Goal: Find specific page/section: Find specific page/section

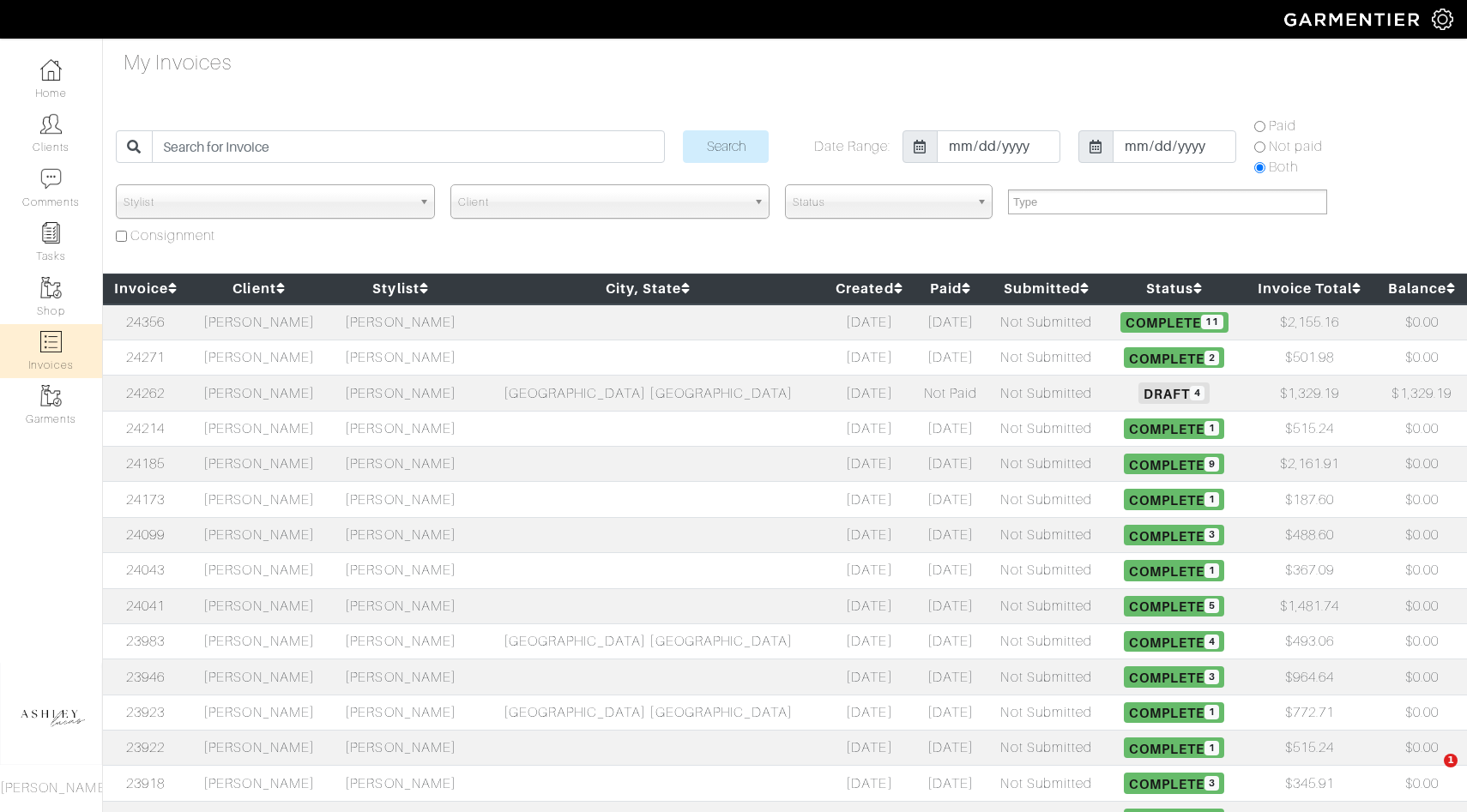
select select
click at [329, 399] on td "[PERSON_NAME]" at bounding box center [259, 393] width 142 height 35
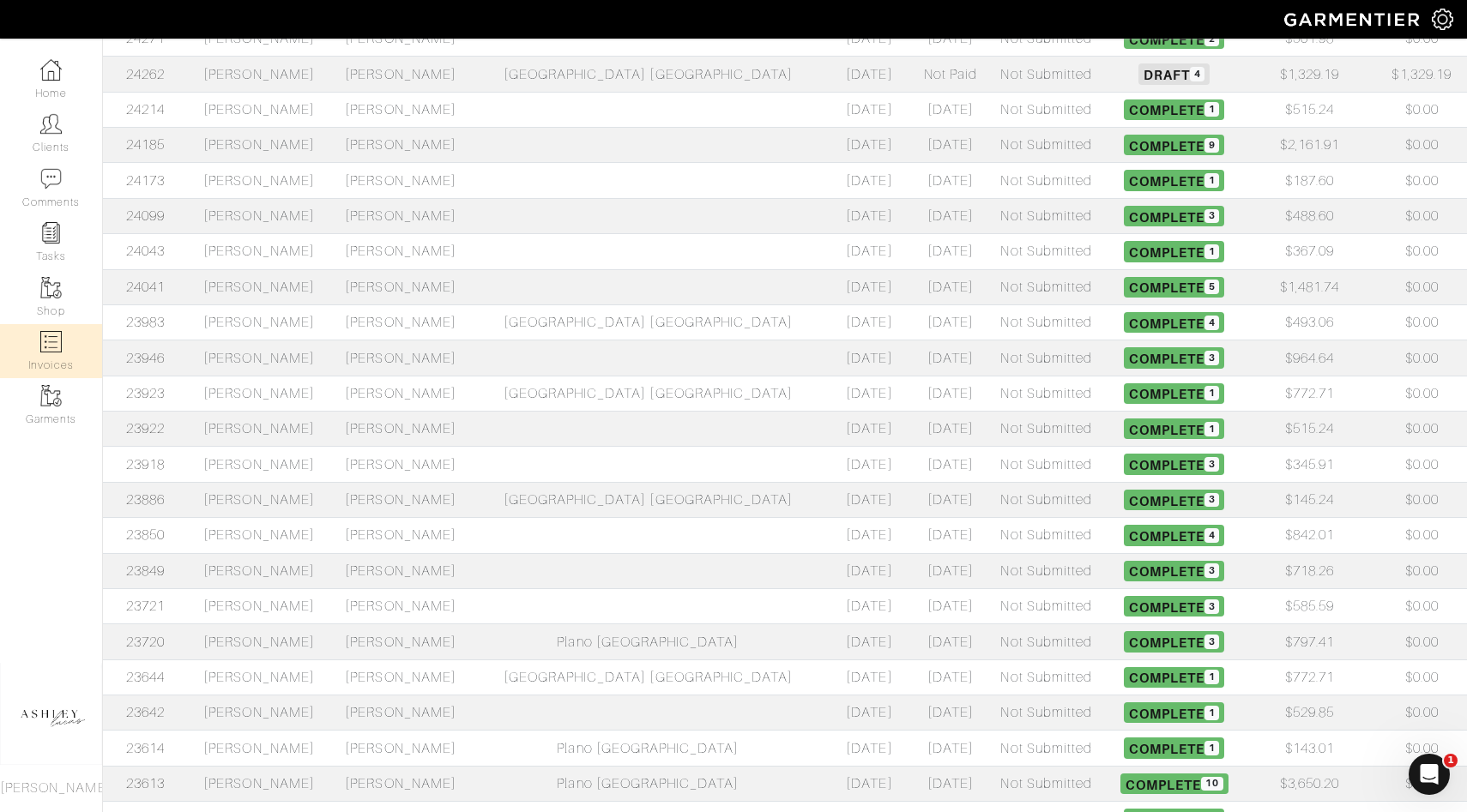
scroll to position [508, 0]
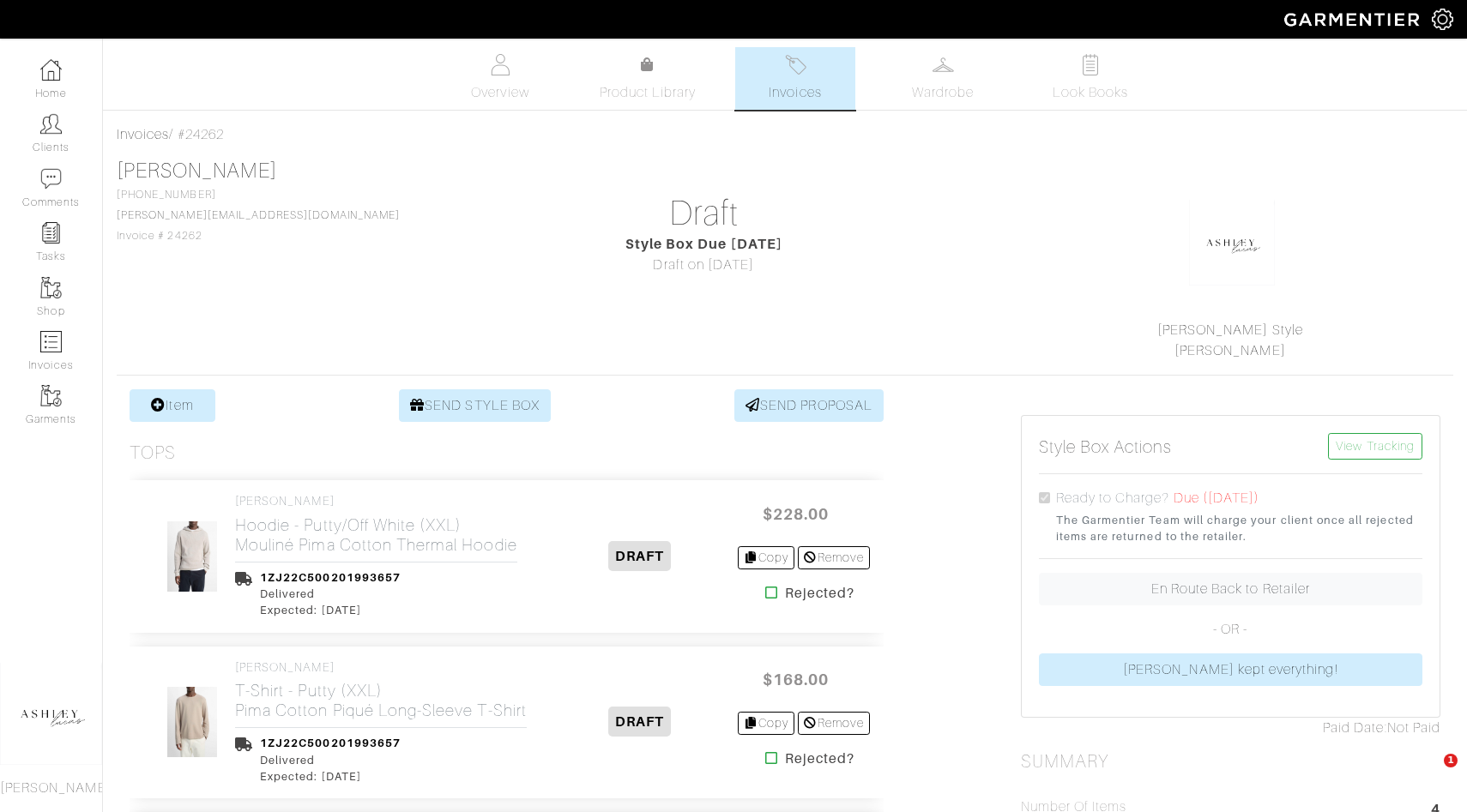
click at [323, 315] on div "[PERSON_NAME] [PHONE_NUMBER] [PERSON_NAME][EMAIL_ADDRESS][DOMAIN_NAME] Invoice …" at bounding box center [785, 259] width 1336 height 202
click at [199, 159] on link "[PERSON_NAME]" at bounding box center [196, 170] width 160 height 22
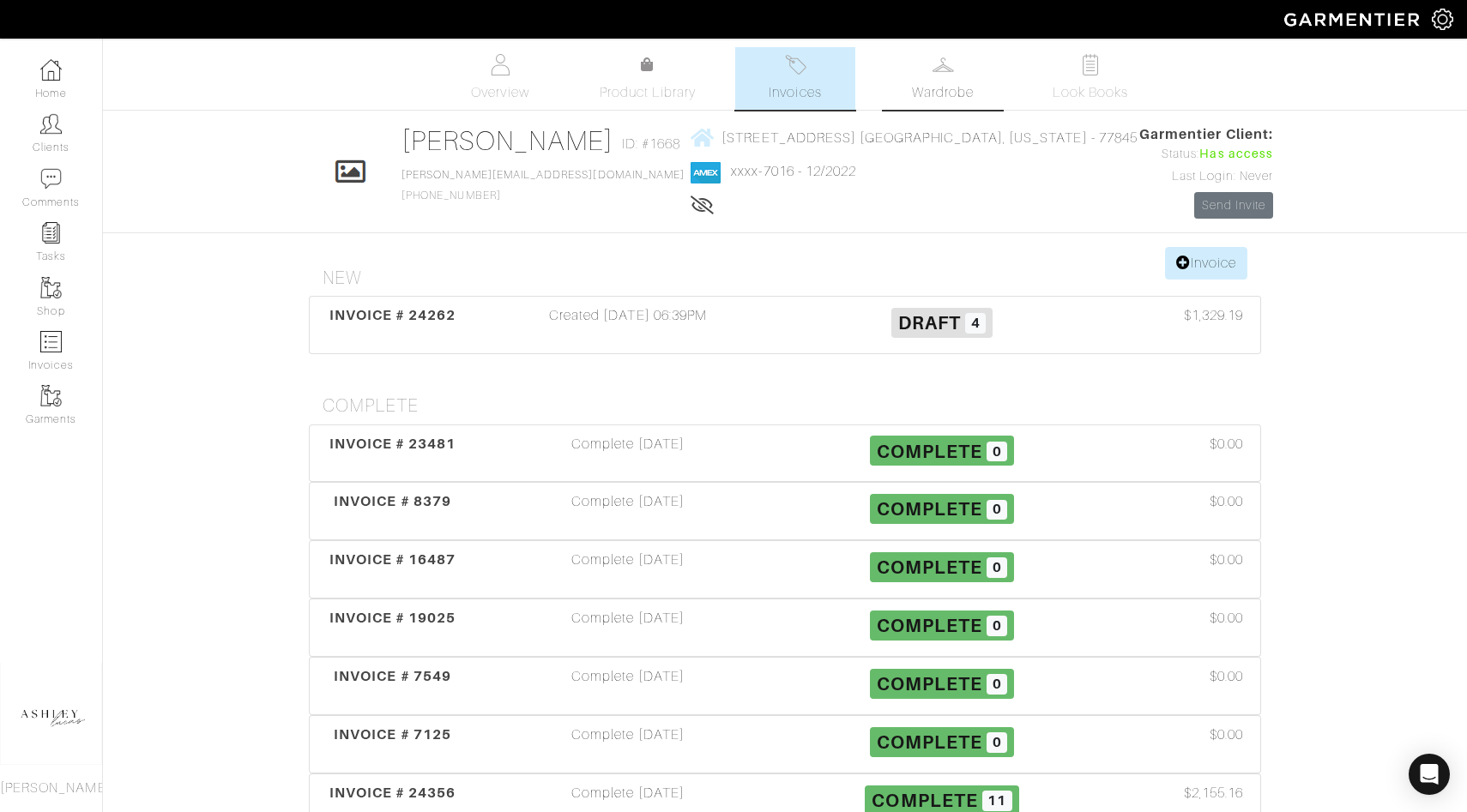
click at [935, 80] on link "Wardrobe" at bounding box center [942, 79] width 120 height 62
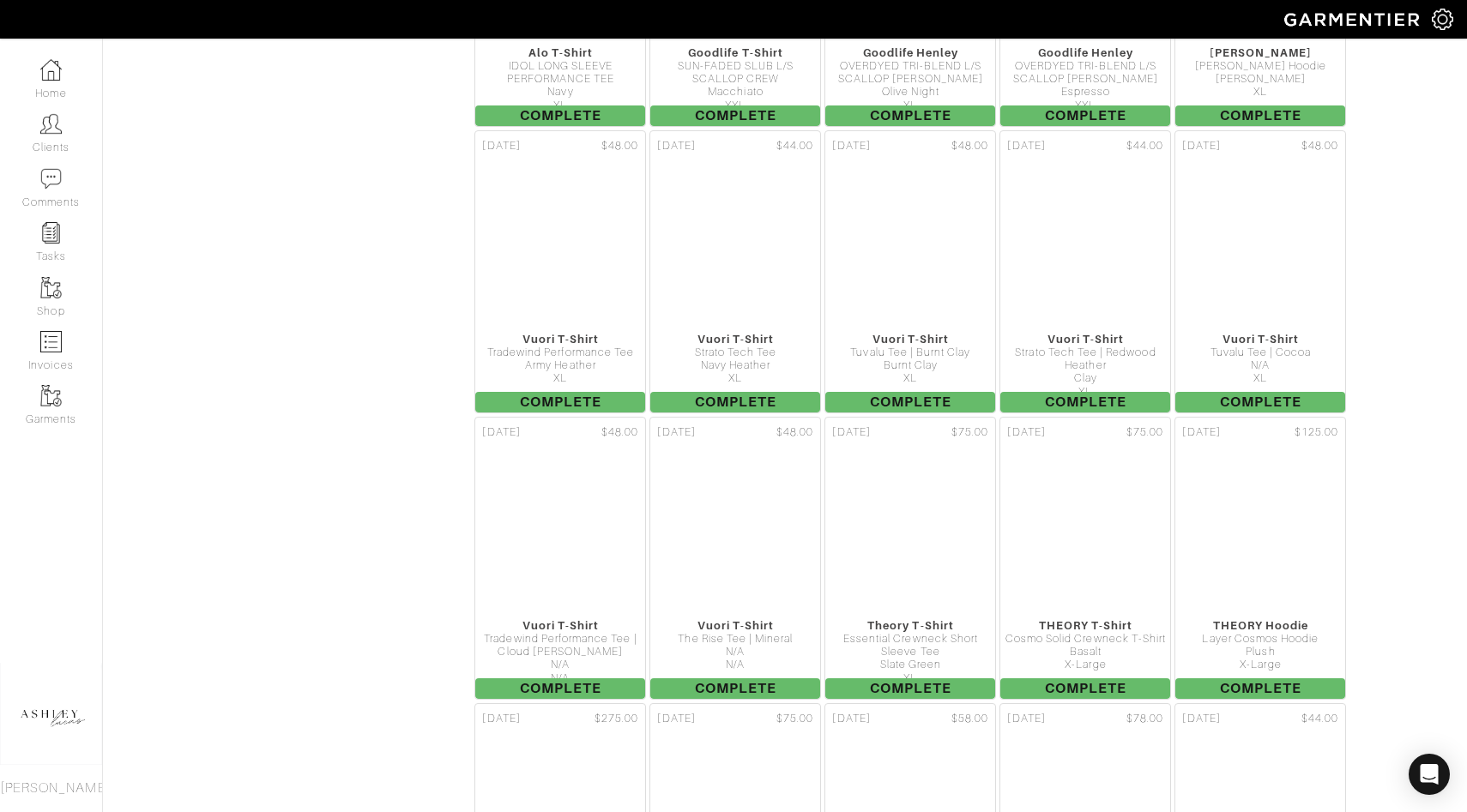
scroll to position [7882, 0]
